Goal: Navigation & Orientation: Find specific page/section

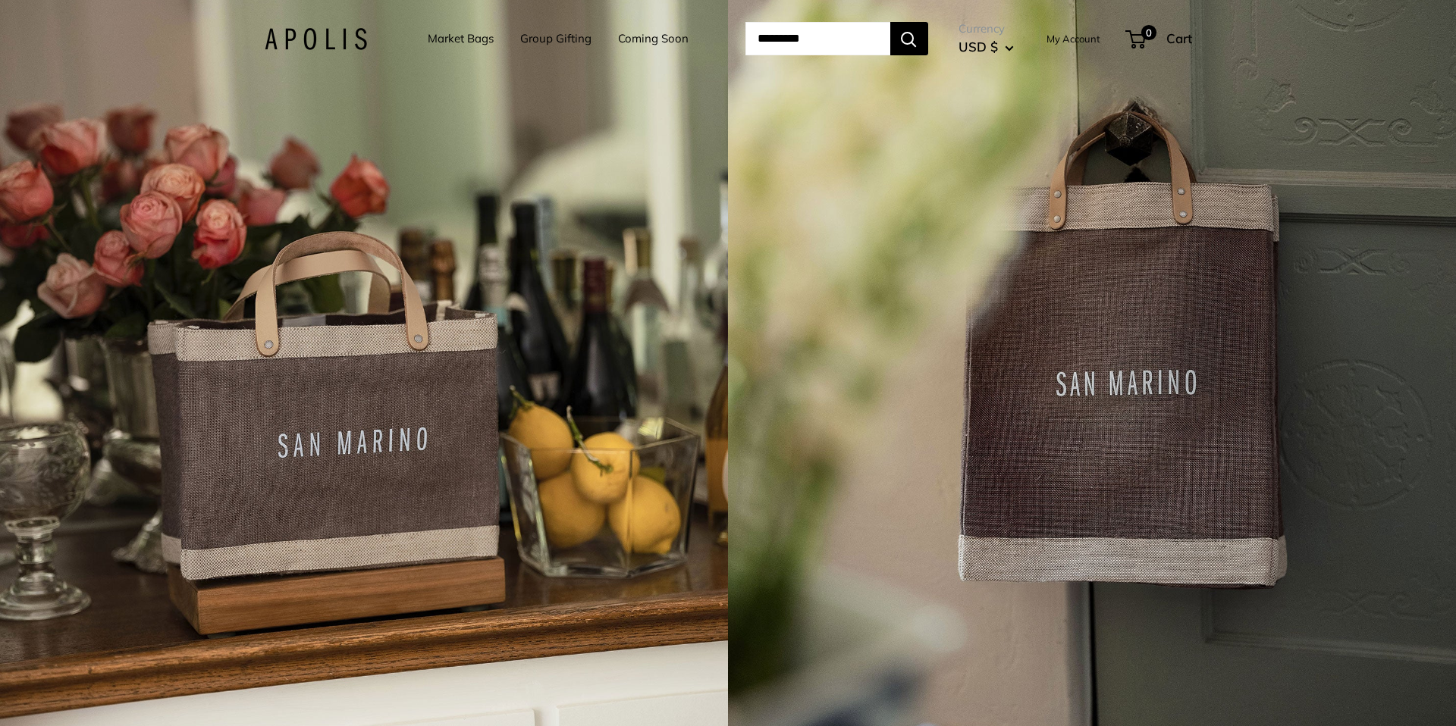
click at [297, 45] on img at bounding box center [316, 39] width 102 height 22
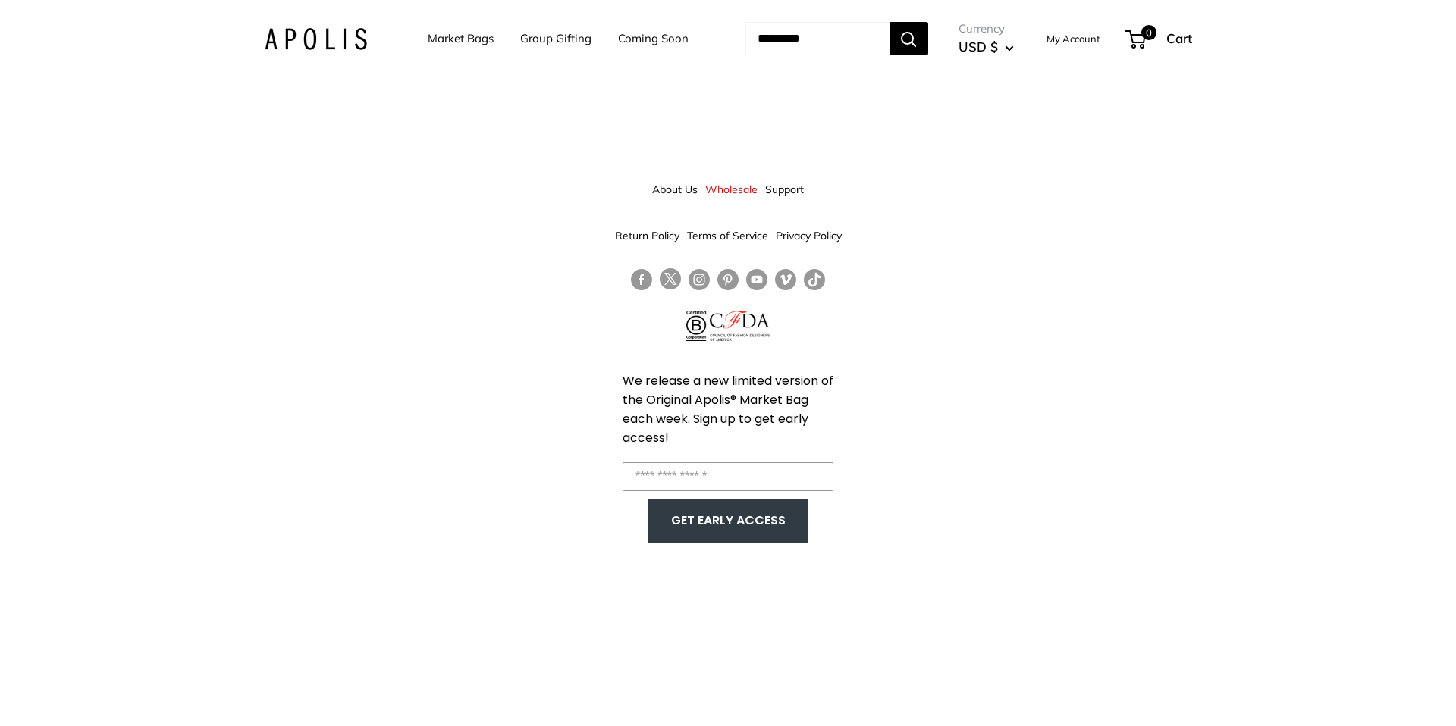
click at [663, 187] on link "About Us" at bounding box center [674, 189] width 45 height 27
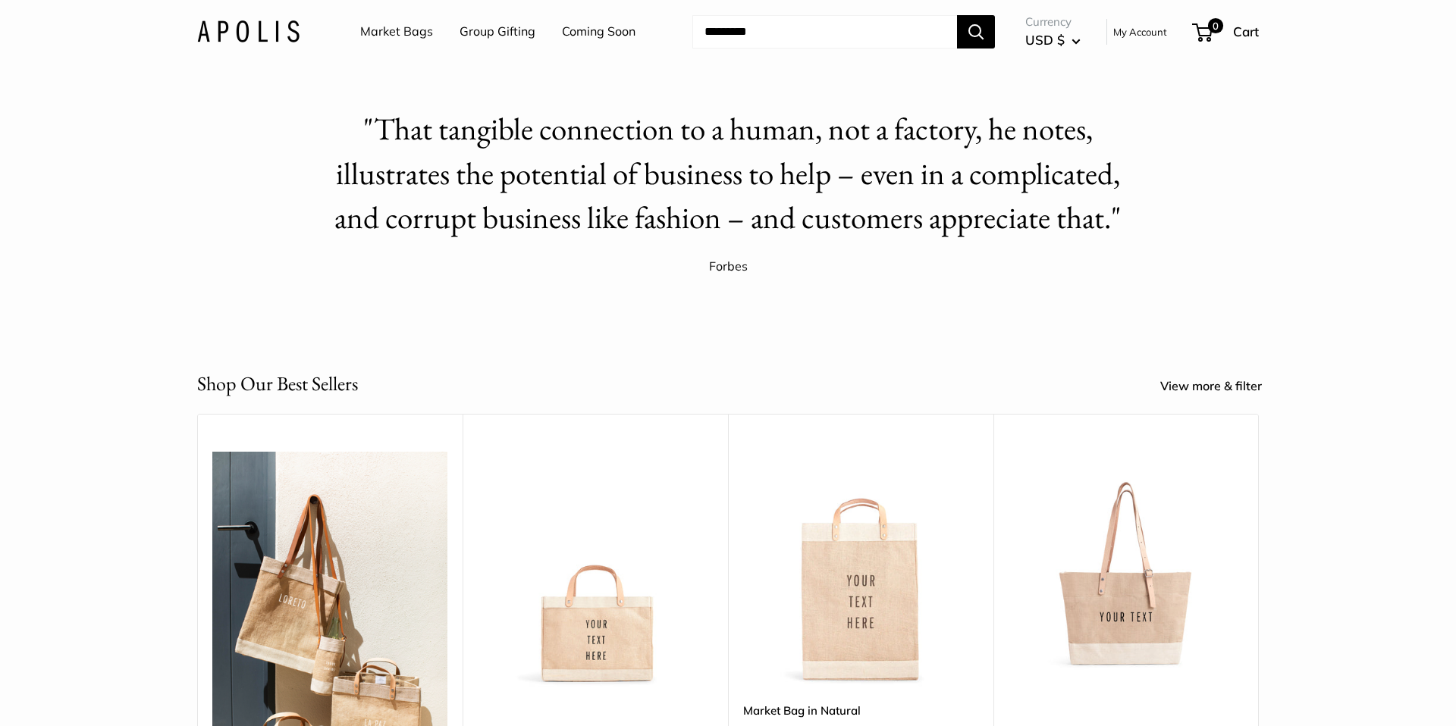
scroll to position [4188, 0]
